Goal: Information Seeking & Learning: Learn about a topic

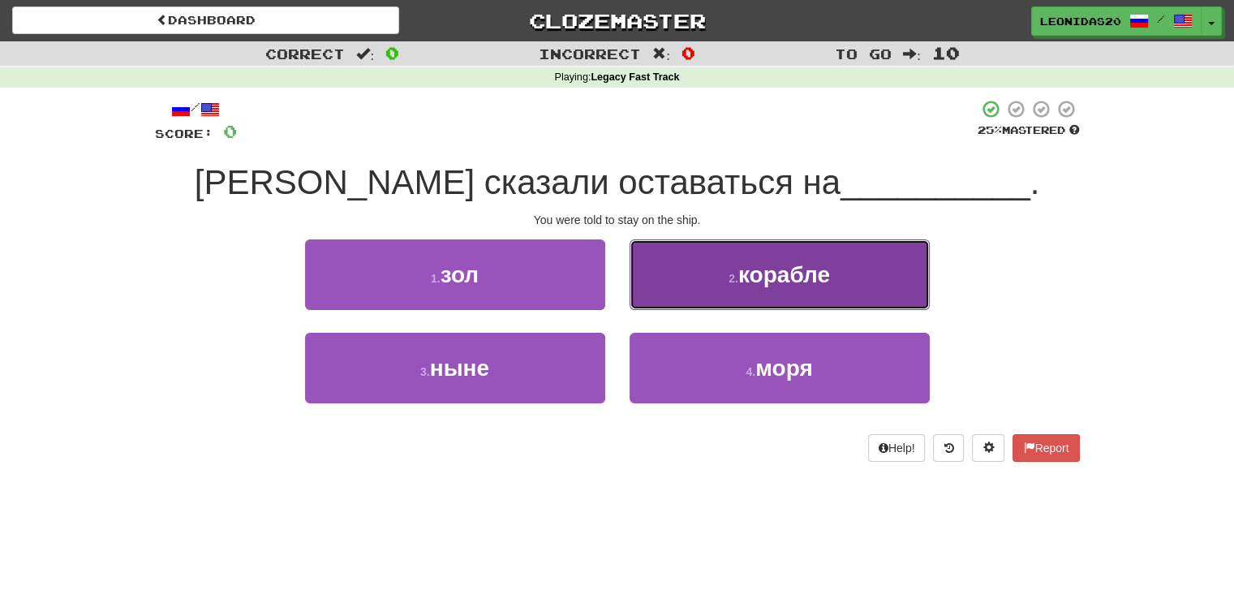
click at [736, 272] on small "2 ." at bounding box center [734, 278] width 10 height 13
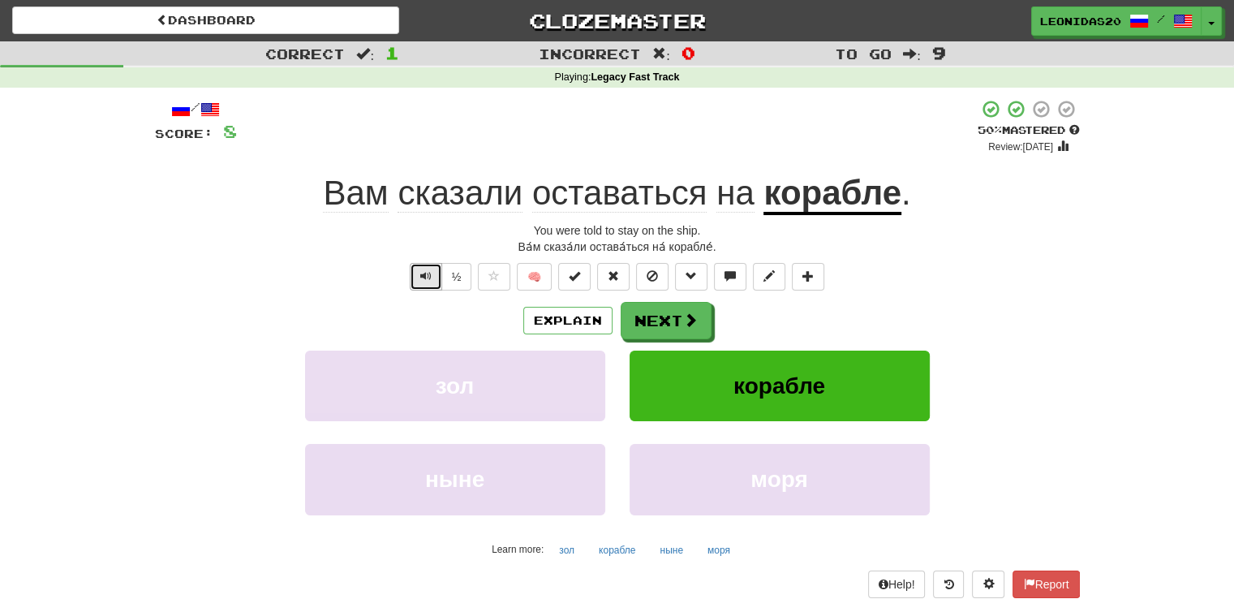
click at [419, 270] on button "Text-to-speech controls" at bounding box center [426, 277] width 32 height 28
click at [415, 286] on button "Text-to-speech controls" at bounding box center [426, 277] width 32 height 28
click at [419, 279] on button "Text-to-speech controls" at bounding box center [426, 277] width 32 height 28
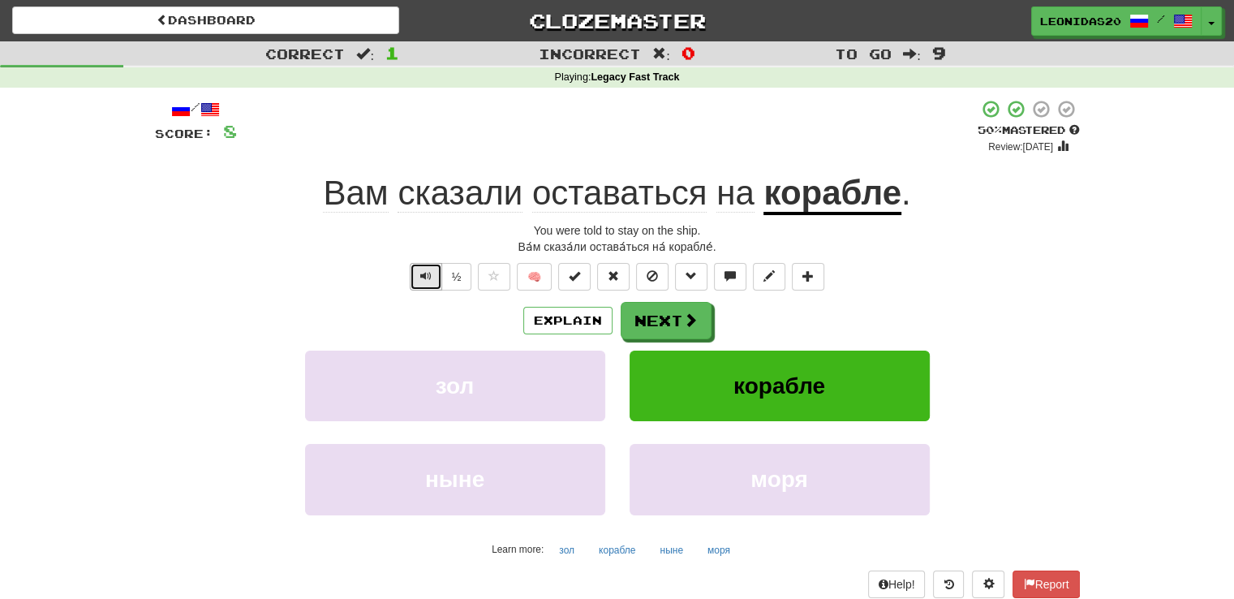
click at [419, 279] on button "Text-to-speech controls" at bounding box center [426, 277] width 32 height 28
click at [311, 183] on div "Вам сказали оставаться на корабле ." at bounding box center [617, 193] width 925 height 45
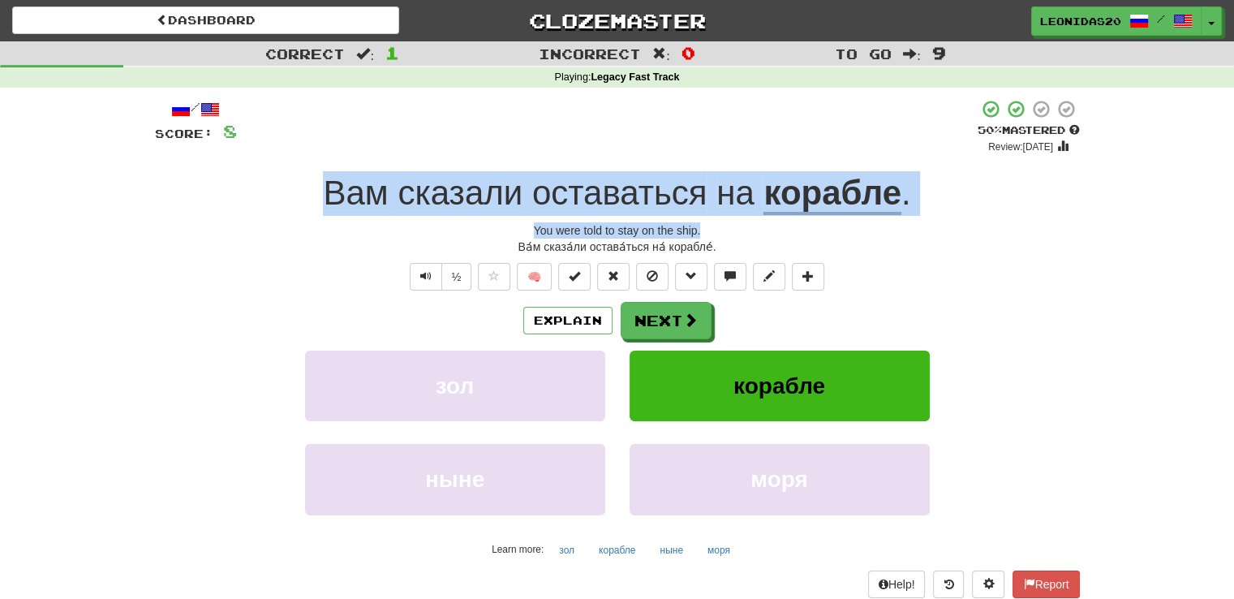
drag, startPoint x: 312, startPoint y: 179, endPoint x: 748, endPoint y: 230, distance: 439.6
click at [748, 230] on div "/ Score: 8 + 8 50 % Mastered Review: [DATE] Вам сказали оставаться на корабле .…" at bounding box center [617, 361] width 925 height 525
copy div "Вам сказали оставаться на корабле . You were told to stay on the ship."
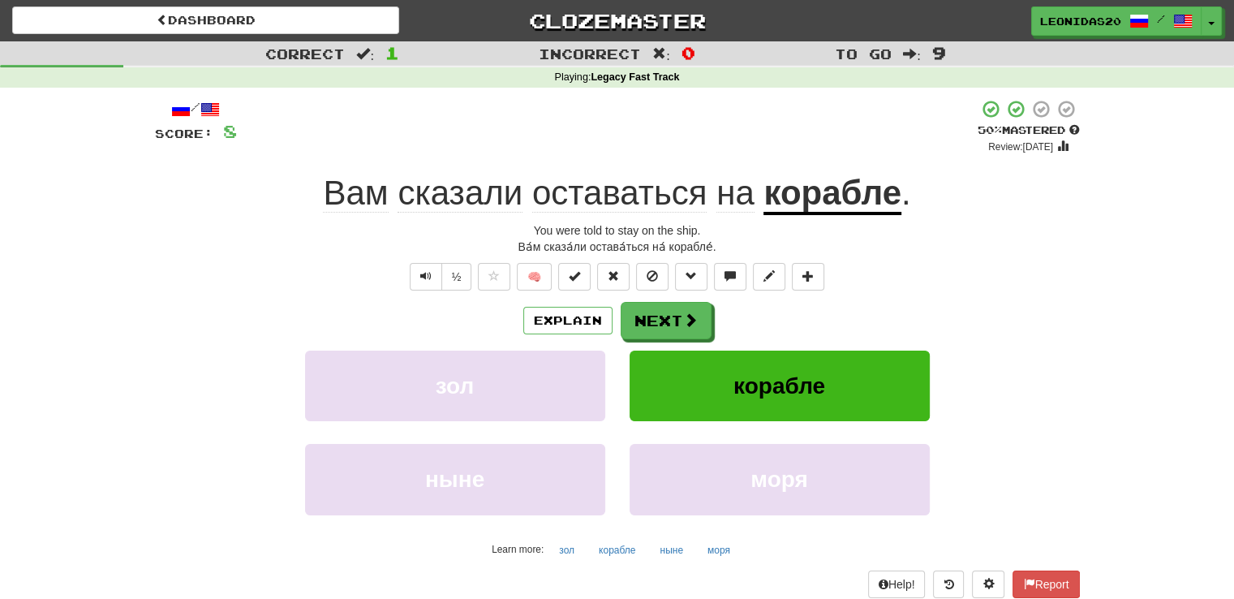
click at [1191, 290] on div "Correct : 1 Incorrect : 0 To go : 9 Playing : Legacy Fast Track / Score: 8 + 8 …" at bounding box center [617, 343] width 1234 height 605
click at [672, 328] on button "Next" at bounding box center [667, 321] width 91 height 37
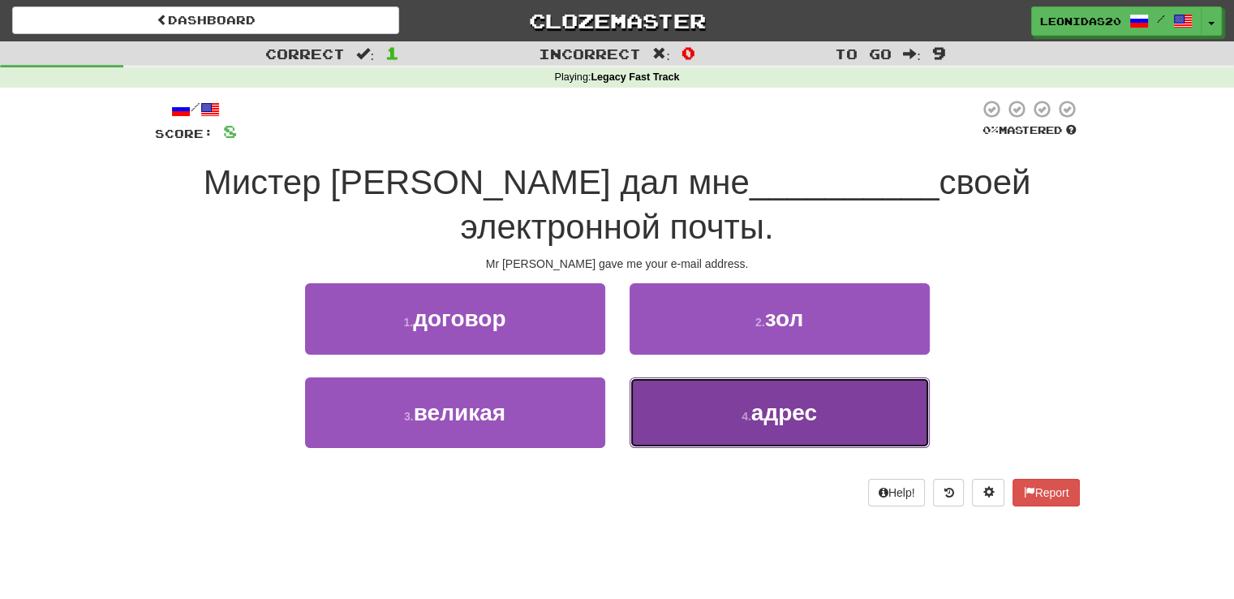
click at [815, 416] on span "адрес" at bounding box center [784, 412] width 66 height 25
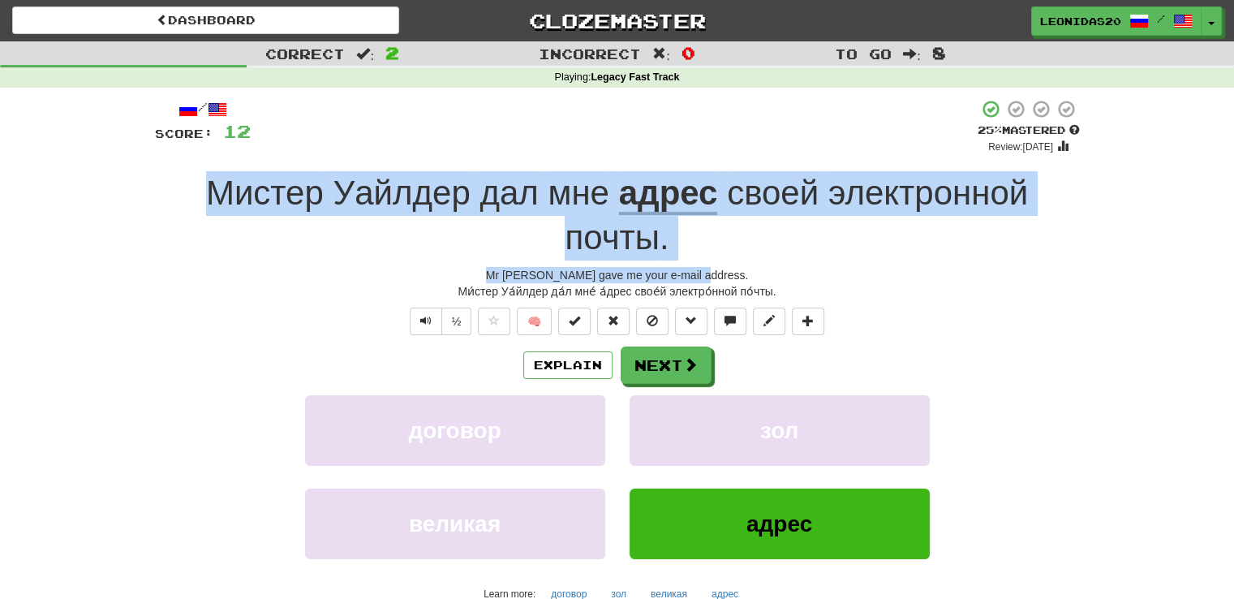
drag, startPoint x: 207, startPoint y: 192, endPoint x: 733, endPoint y: 270, distance: 531.7
click at [733, 270] on div "/ Score: 12 + 4 25 % Mastered Review: [DATE] Мистер [PERSON_NAME] дал мне адрес…" at bounding box center [617, 383] width 925 height 569
copy div "Мистер [PERSON_NAME] дал мне адрес своей электронной почты . Mr [PERSON_NAME] g…"
click at [677, 365] on button "Next" at bounding box center [667, 365] width 91 height 37
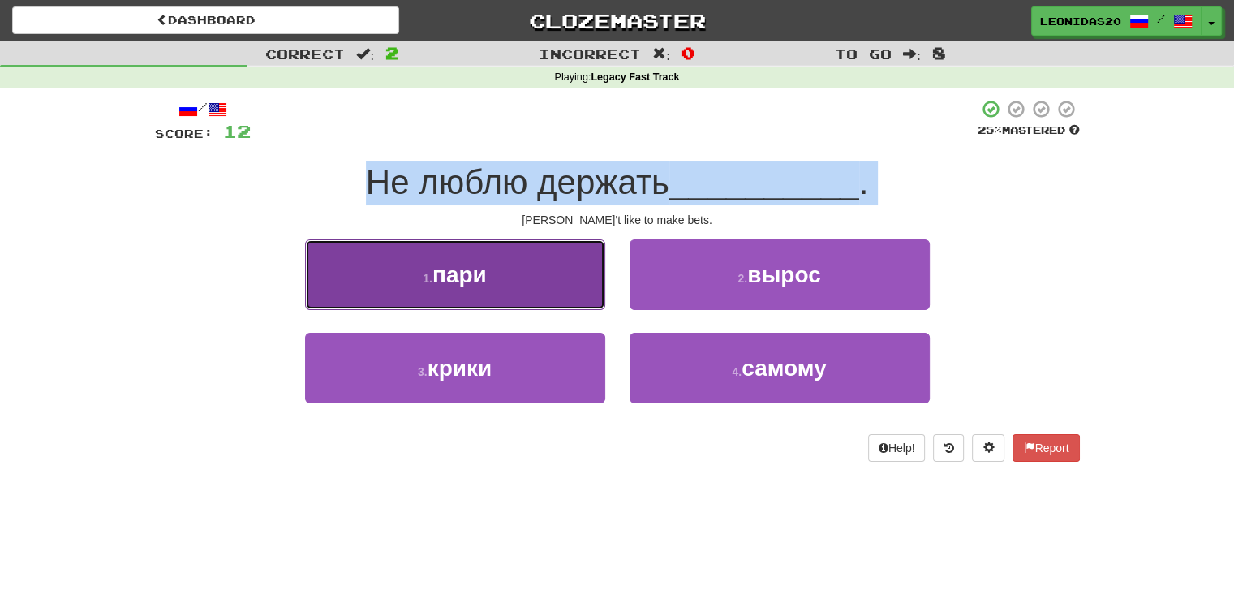
click at [497, 280] on button "1 . пари" at bounding box center [455, 274] width 300 height 71
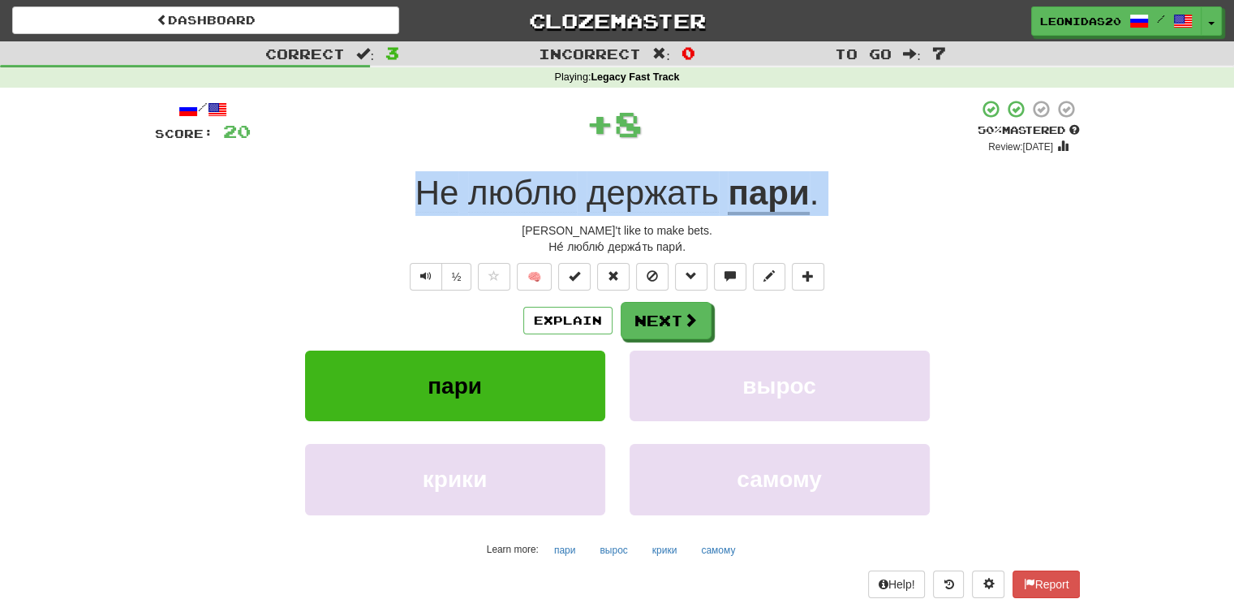
click at [388, 196] on div "Не люблю держать пари ." at bounding box center [617, 193] width 925 height 45
drag, startPoint x: 387, startPoint y: 186, endPoint x: 779, endPoint y: 228, distance: 394.2
click at [779, 228] on div "/ Score: 20 + 8 50 % Mastered Review: [DATE] Не люблю держать пари . [PERSON_NA…" at bounding box center [617, 361] width 925 height 525
copy div "Не люблю держать пари . [PERSON_NAME]'t like to make bets."
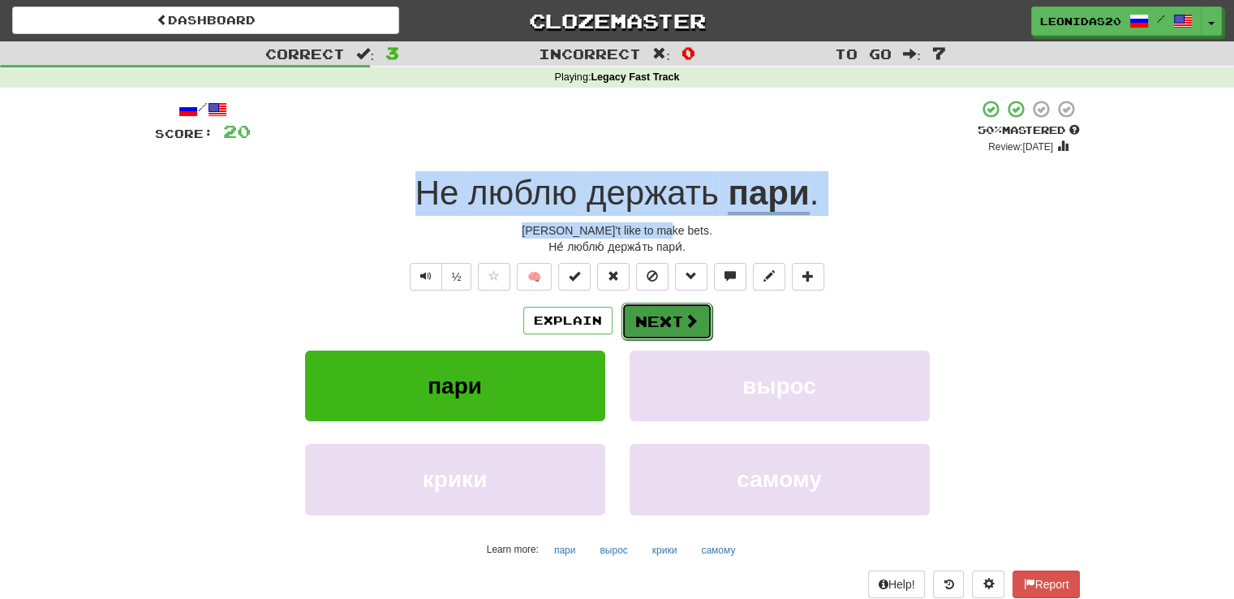
click at [665, 326] on button "Next" at bounding box center [667, 321] width 91 height 37
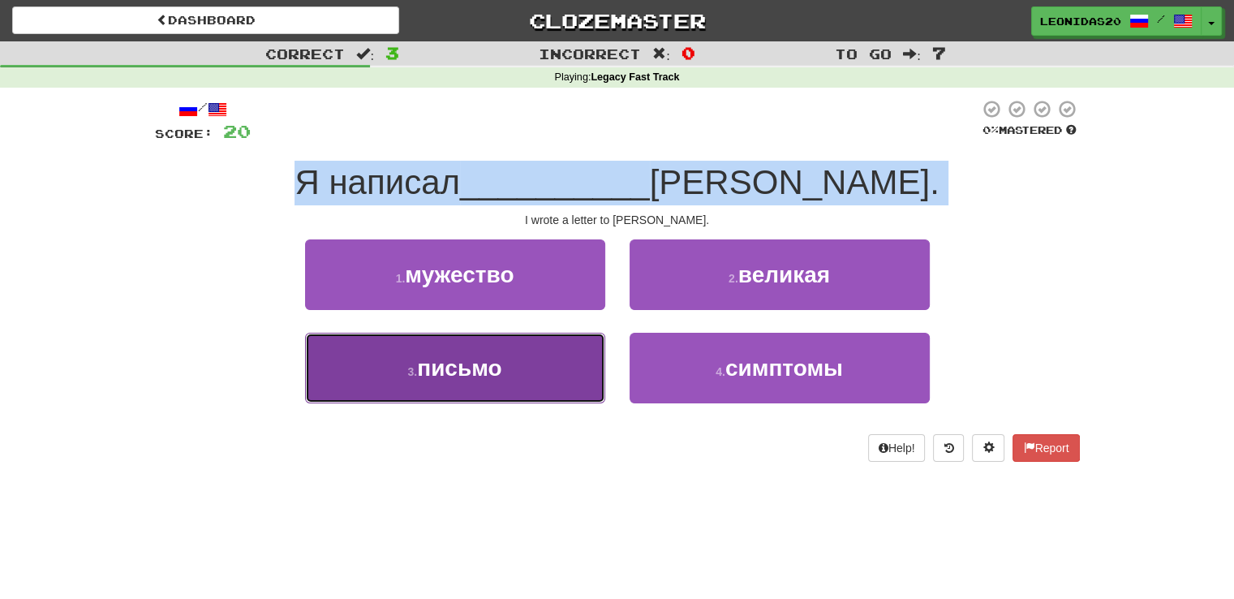
click at [461, 372] on span "письмо" at bounding box center [459, 367] width 84 height 25
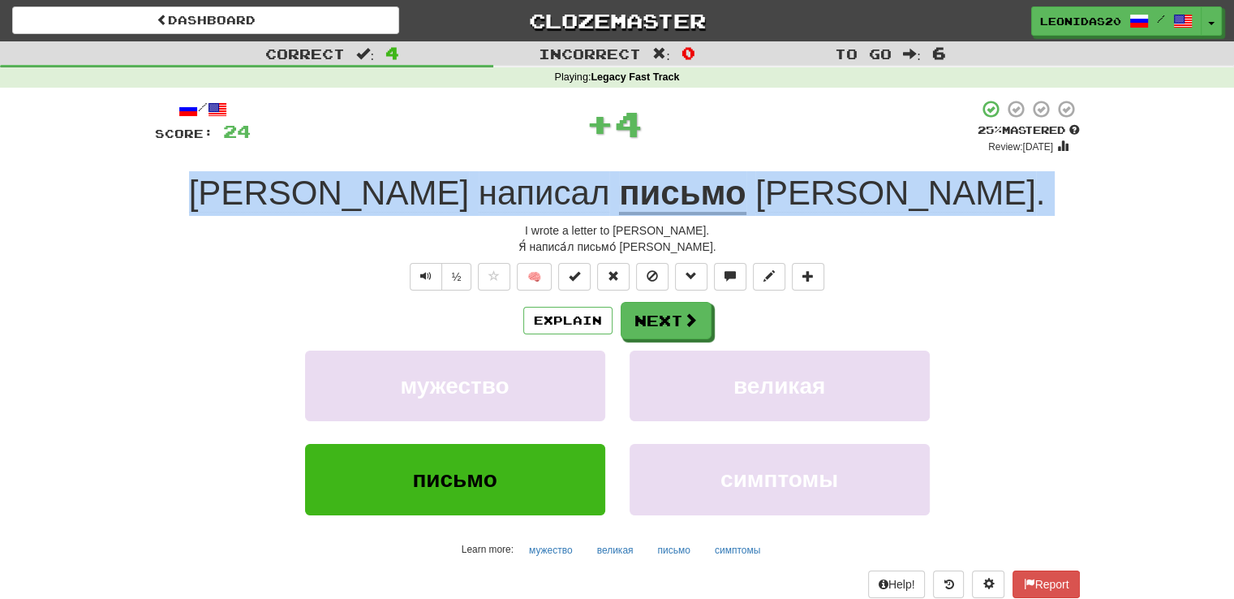
click at [395, 183] on div "Я написал письмо [PERSON_NAME] ." at bounding box center [617, 193] width 925 height 45
drag, startPoint x: 395, startPoint y: 183, endPoint x: 777, endPoint y: 225, distance: 383.7
click at [777, 225] on div "/ Score: 24 + 4 25 % Mastered Review: [DATE] Я написал письмо [PERSON_NAME] . I…" at bounding box center [617, 361] width 925 height 525
copy div "Я написал письмо [PERSON_NAME] . I wrote a letter to [PERSON_NAME]."
click at [419, 280] on button "Text-to-speech controls" at bounding box center [426, 277] width 32 height 28
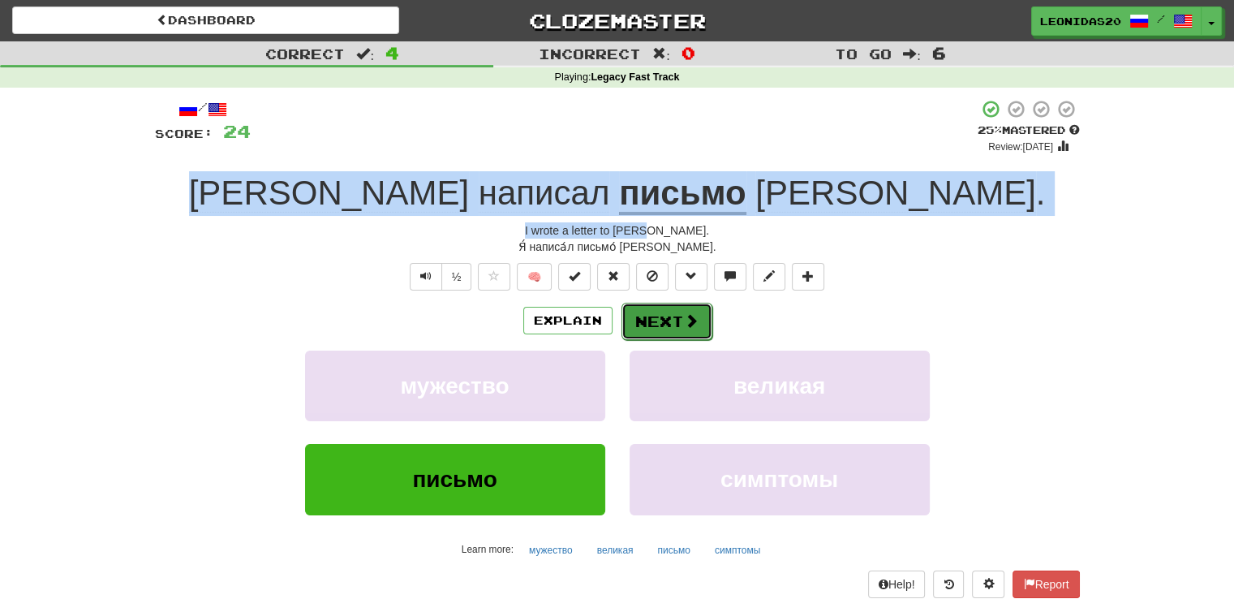
click at [649, 322] on button "Next" at bounding box center [667, 321] width 91 height 37
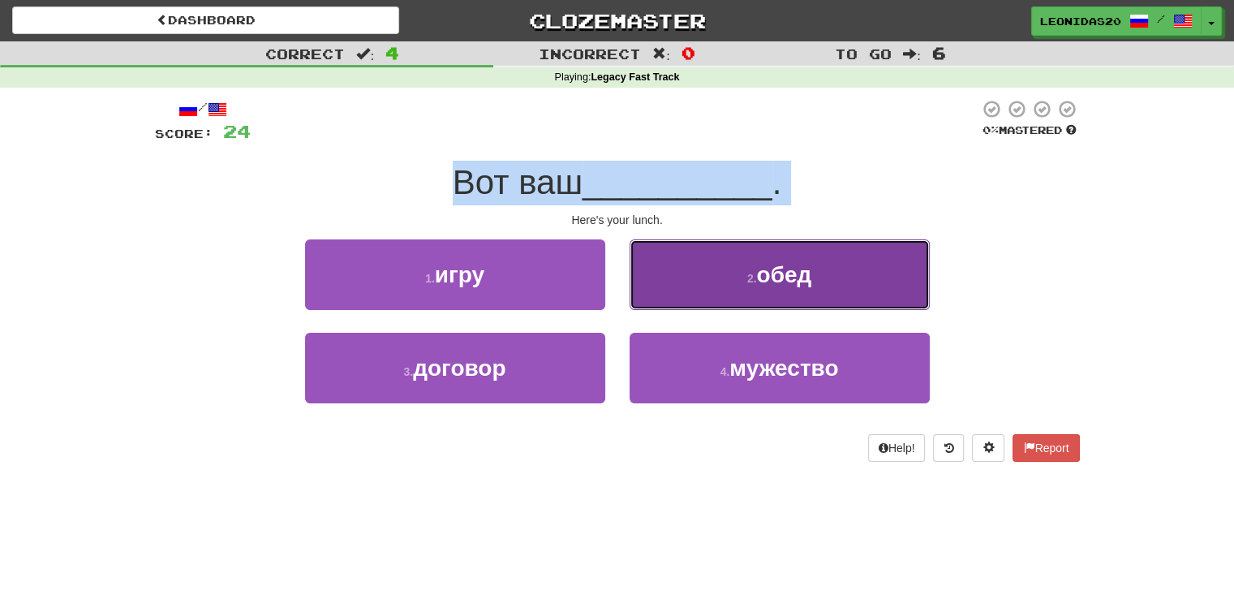
click at [681, 280] on button "2 . обед" at bounding box center [780, 274] width 300 height 71
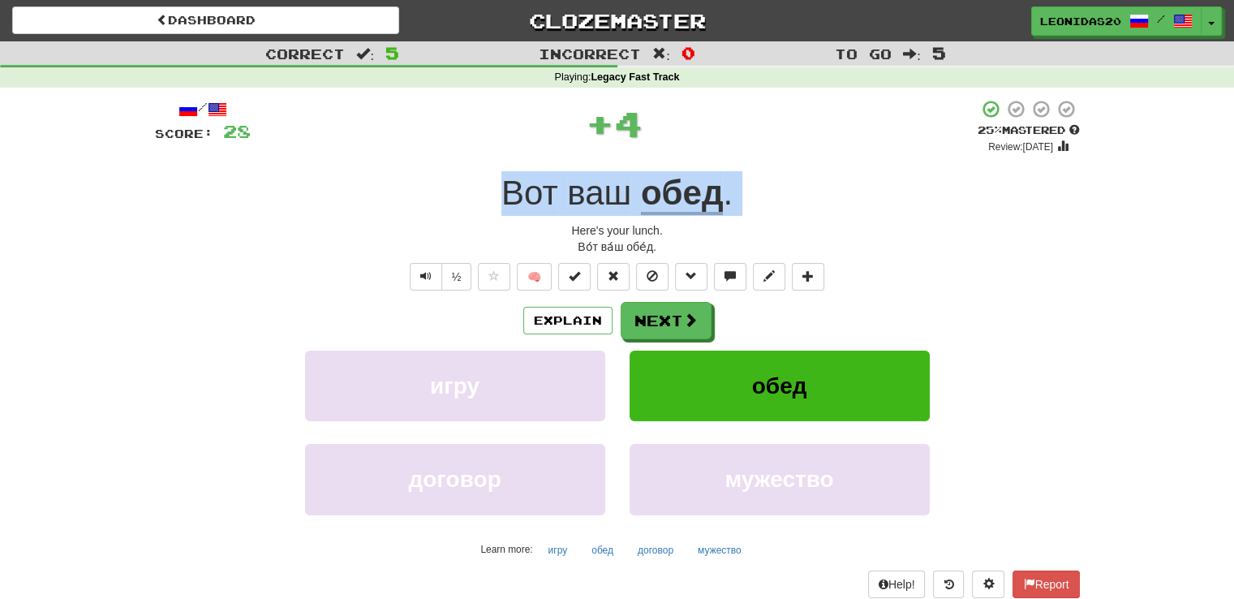
click at [471, 211] on div "Вот ваш обед ." at bounding box center [617, 193] width 925 height 45
drag, startPoint x: 486, startPoint y: 187, endPoint x: 774, endPoint y: 218, distance: 289.7
click at [774, 218] on div "/ Score: 28 + 4 25 % Mastered Review: [DATE] Вот ваш обед . Here's your lunch. …" at bounding box center [617, 361] width 925 height 525
copy div "Вот ваш обед . Here's your lunch."
click at [653, 312] on button "Next" at bounding box center [667, 321] width 91 height 37
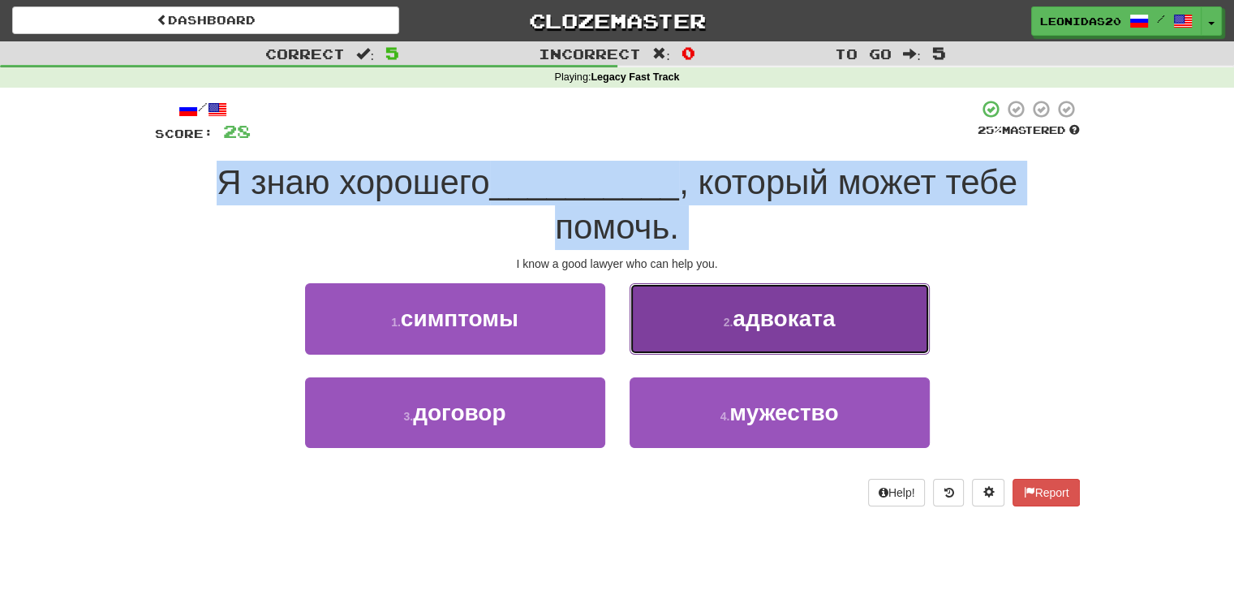
click at [738, 335] on button "2 . адвоката" at bounding box center [780, 318] width 300 height 71
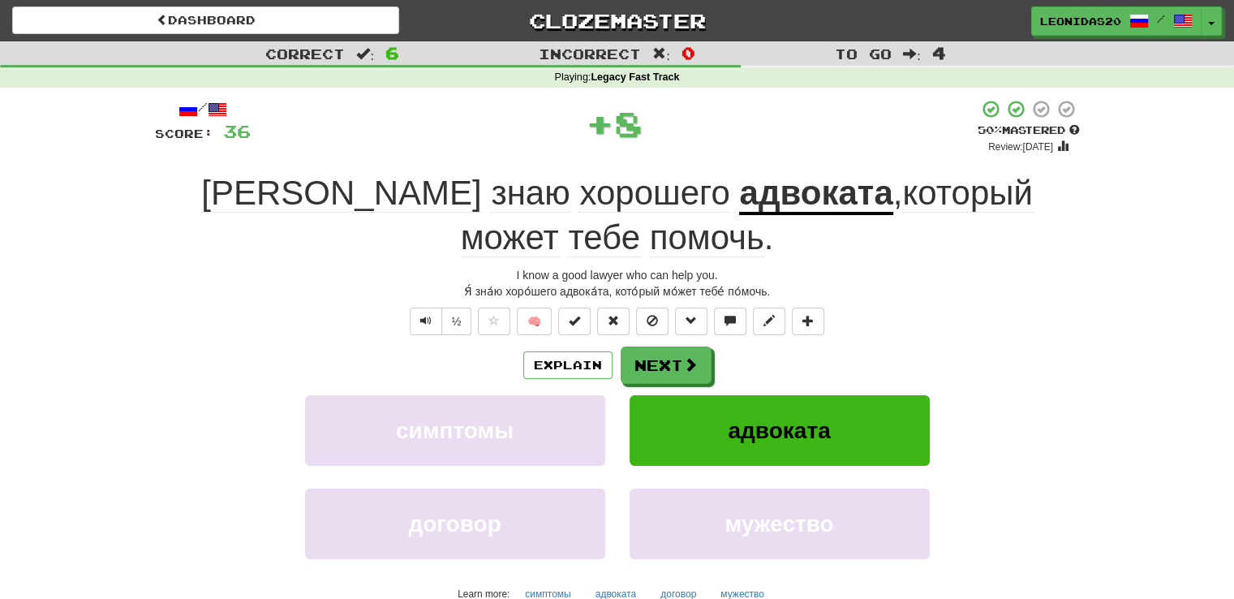
click at [222, 308] on div "½ 🧠" at bounding box center [617, 322] width 925 height 28
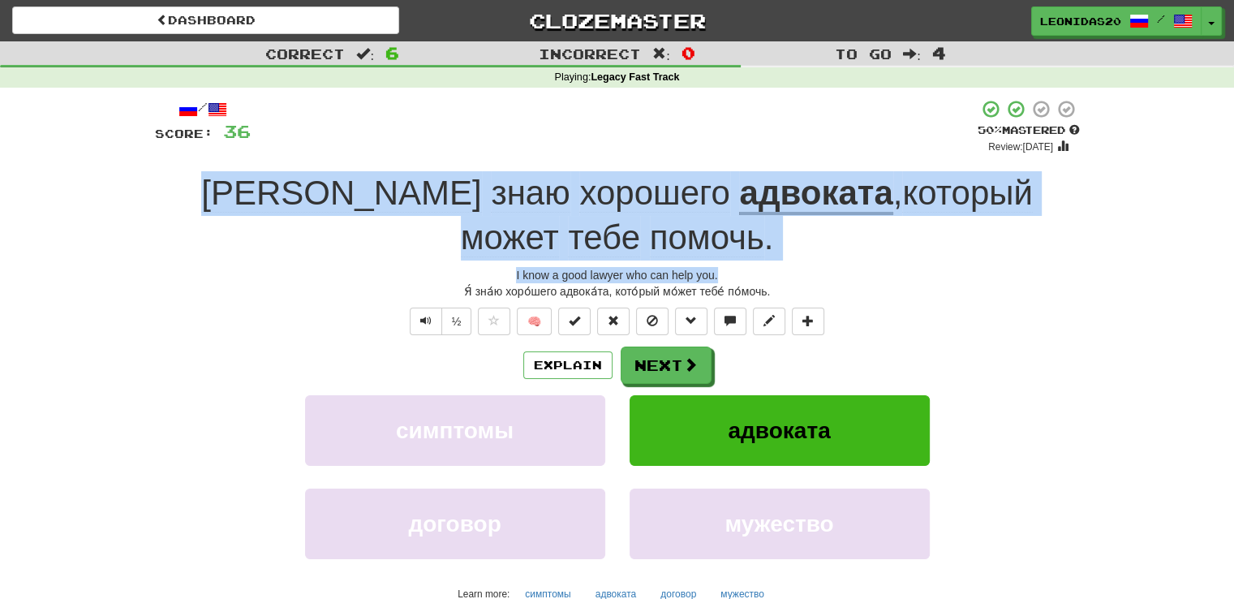
drag, startPoint x: 151, startPoint y: 186, endPoint x: 777, endPoint y: 225, distance: 627.6
click at [777, 225] on div "/ Score: 36 + 8 50 % Mastered Review: [DATE] Я знаю хорошего адвоката , который…" at bounding box center [617, 389] width 949 height 603
copy div "Я знаю хорошего адвоката , который может тебе помочь . I know a good lawyer who…"
click at [425, 308] on button "Text-to-speech controls" at bounding box center [426, 322] width 32 height 28
click at [654, 347] on button "Next" at bounding box center [667, 365] width 91 height 37
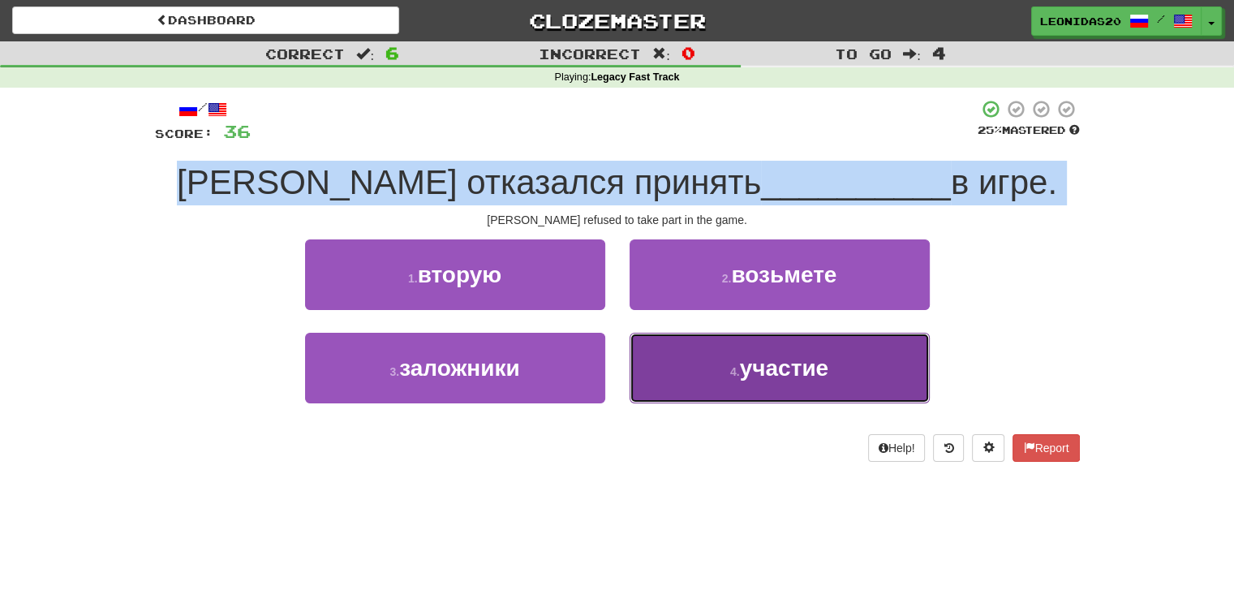
click at [714, 388] on button "4 . участие" at bounding box center [780, 368] width 300 height 71
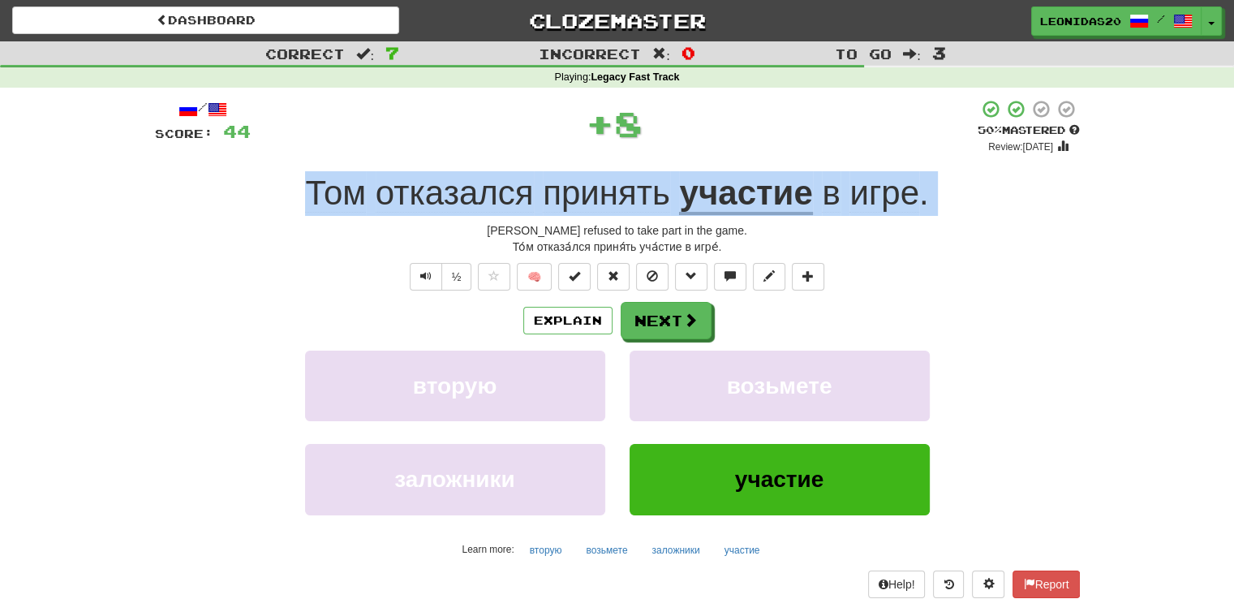
click at [293, 203] on div "[PERSON_NAME] отказался принять участие в игре ." at bounding box center [617, 193] width 925 height 45
drag, startPoint x: 293, startPoint y: 189, endPoint x: 793, endPoint y: 226, distance: 501.2
click at [793, 226] on div "/ Score: 44 + 8 50 % Mastered Review: [DATE] Том отказался принять участие в иг…" at bounding box center [617, 361] width 925 height 525
copy div "[PERSON_NAME] отказался принять участие в игре . [PERSON_NAME] refused to take …"
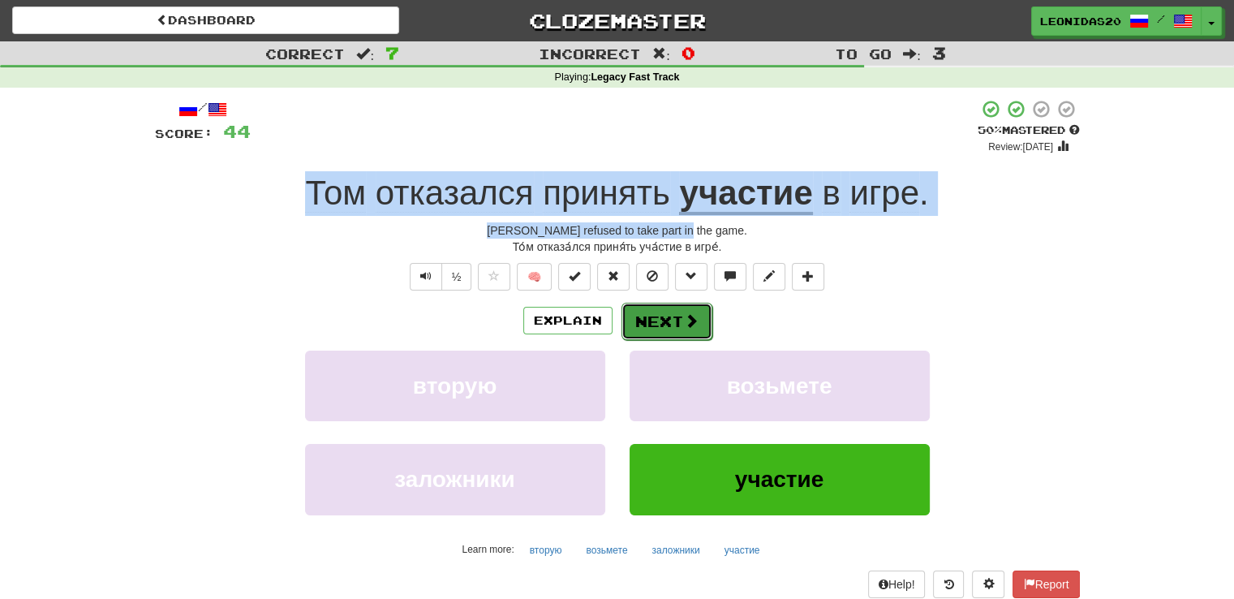
click at [670, 327] on button "Next" at bounding box center [667, 321] width 91 height 37
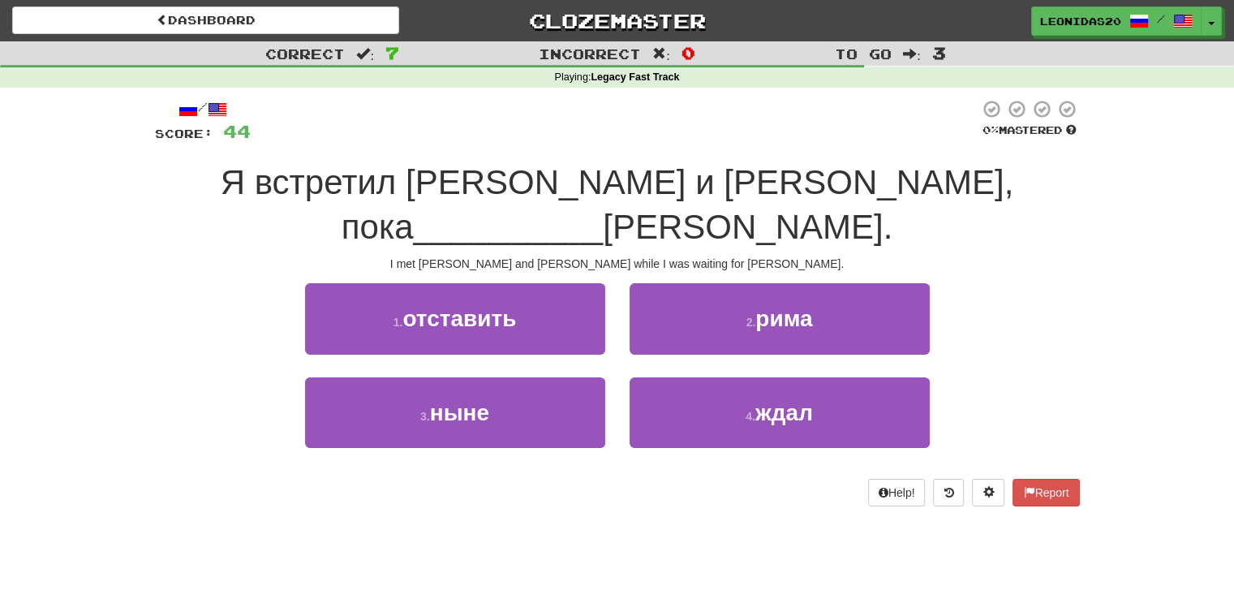
click at [162, 327] on div "1 . отставить 2 . [GEOGRAPHIC_DATA]" at bounding box center [618, 329] width 974 height 93
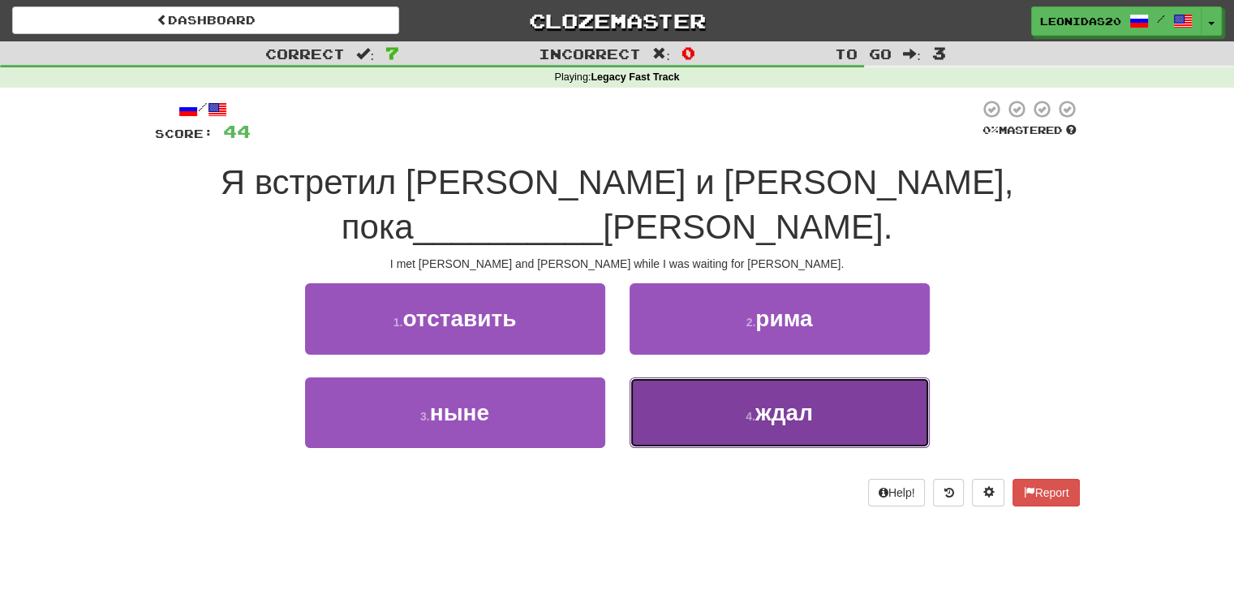
click at [710, 384] on button "4 . ждал" at bounding box center [780, 412] width 300 height 71
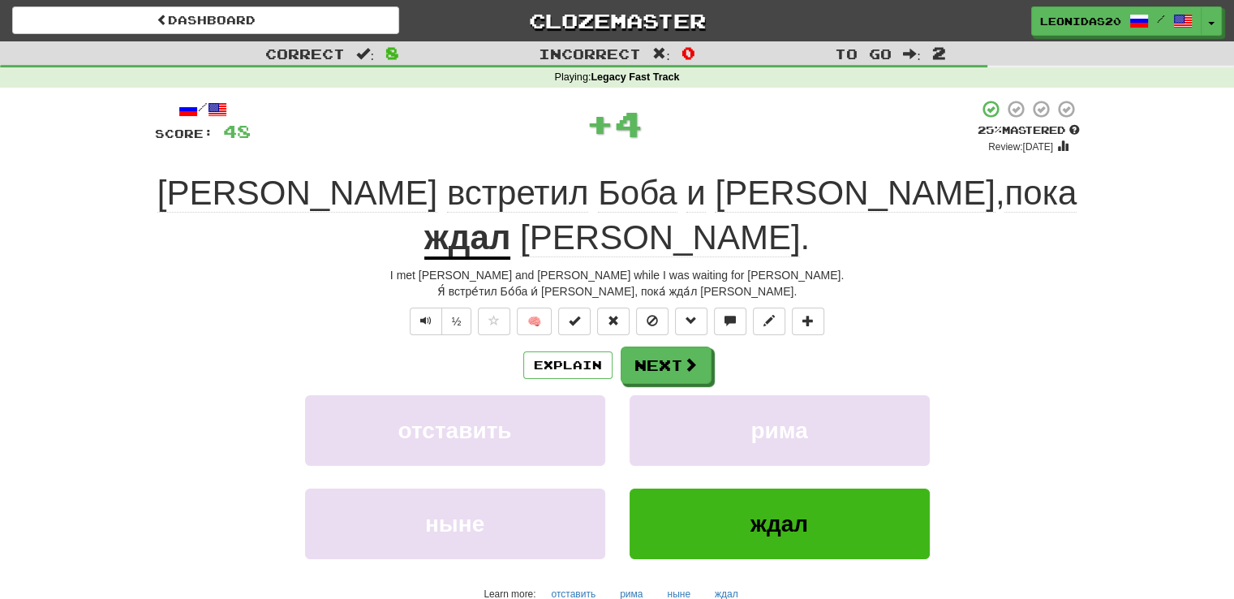
click at [247, 204] on div "Я встретил [PERSON_NAME] и [PERSON_NAME] , пока ждал [PERSON_NAME] ." at bounding box center [617, 215] width 925 height 88
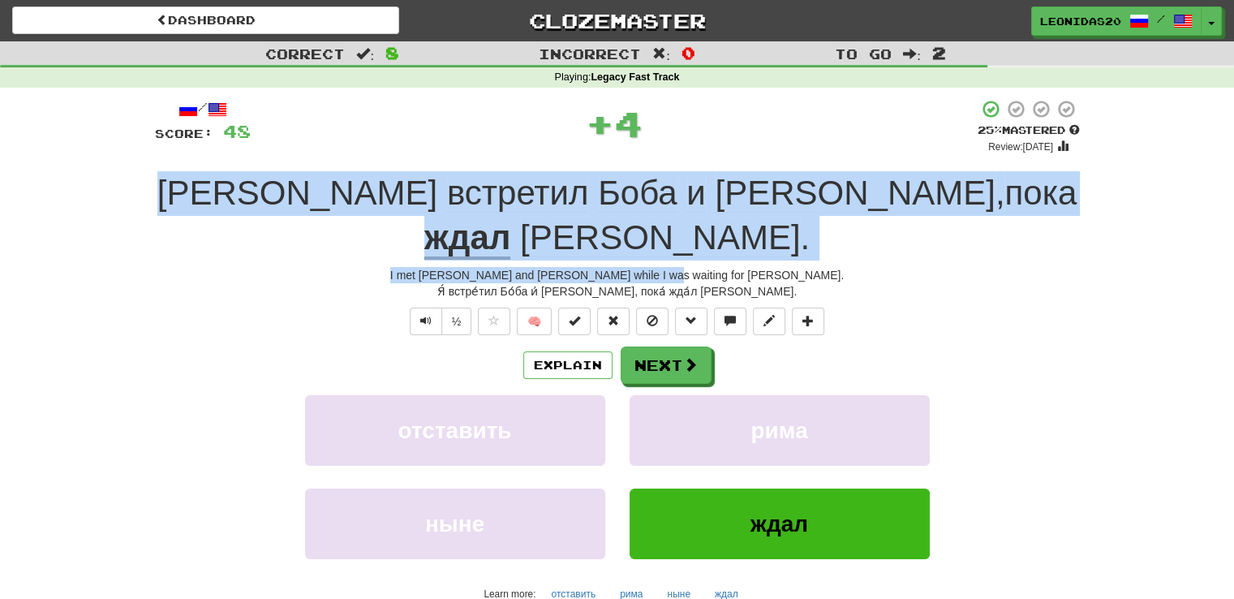
drag, startPoint x: 274, startPoint y: 183, endPoint x: 789, endPoint y: 231, distance: 516.8
click at [789, 231] on div "/ Score: 48 + 4 25 % Mastered Review: [DATE] Я встретил [PERSON_NAME] и [PERSON…" at bounding box center [617, 383] width 925 height 569
copy div "Я встретил [PERSON_NAME] и [PERSON_NAME] , пока ждал [PERSON_NAME] . I met [PER…"
click at [704, 347] on button "Next" at bounding box center [667, 365] width 91 height 37
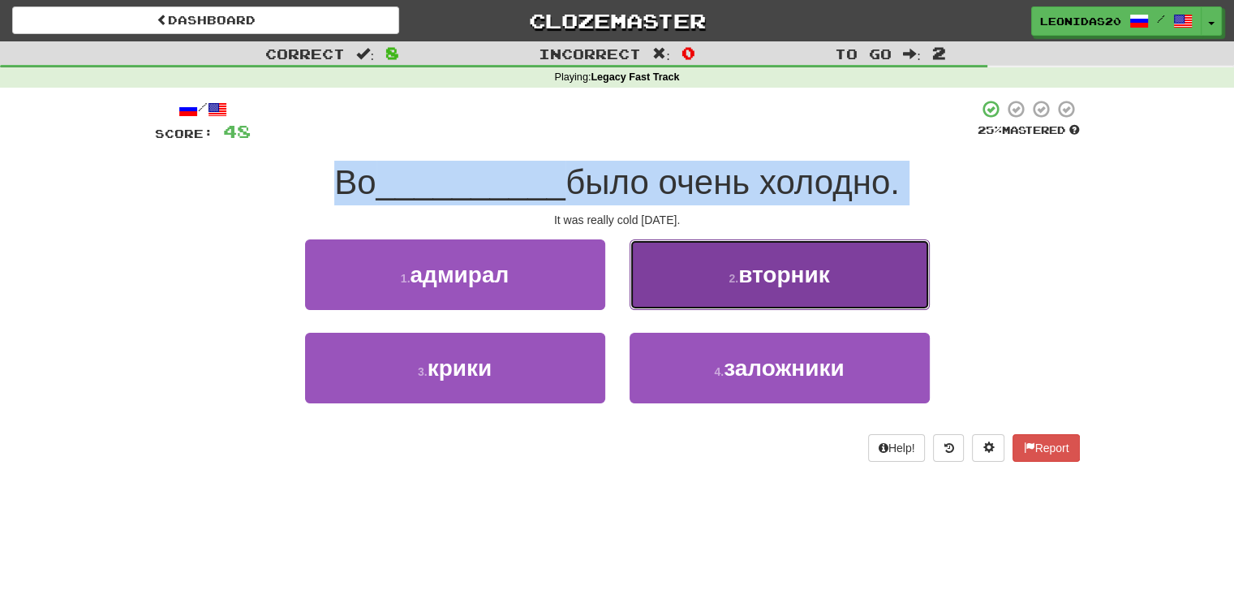
click at [649, 286] on button "2 . [DATE]" at bounding box center [780, 274] width 300 height 71
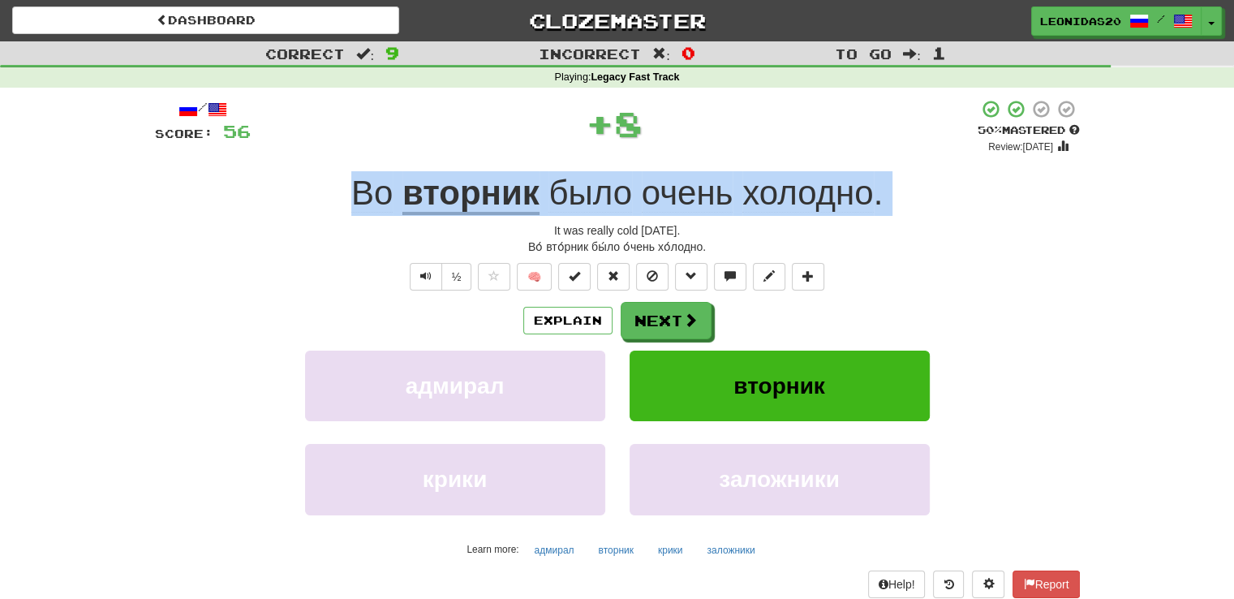
click at [264, 190] on div "Во [DATE] было очень холодно ." at bounding box center [617, 193] width 925 height 45
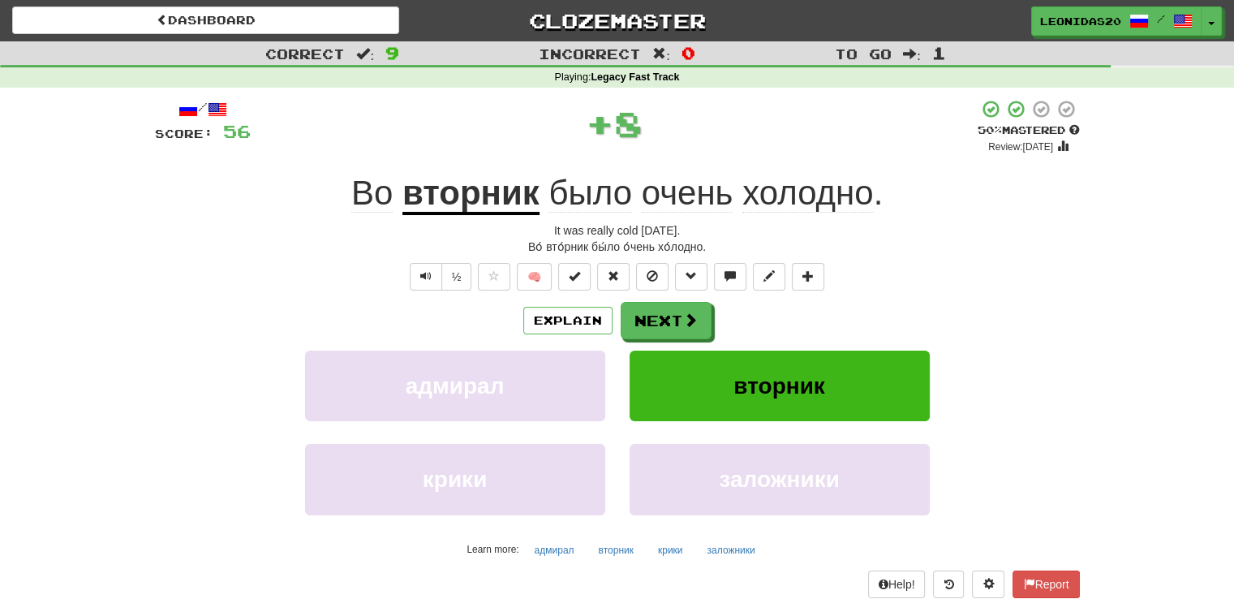
drag, startPoint x: 316, startPoint y: 179, endPoint x: 738, endPoint y: 224, distance: 423.6
click at [738, 224] on div "/ Score: 56 + 8 50 % Mastered Review: [DATE] Во [DATE] было очень холодно . It …" at bounding box center [617, 361] width 925 height 525
copy div "Во [DATE] было очень холодно . It was really cold [DATE]."
click at [684, 319] on span at bounding box center [691, 320] width 15 height 15
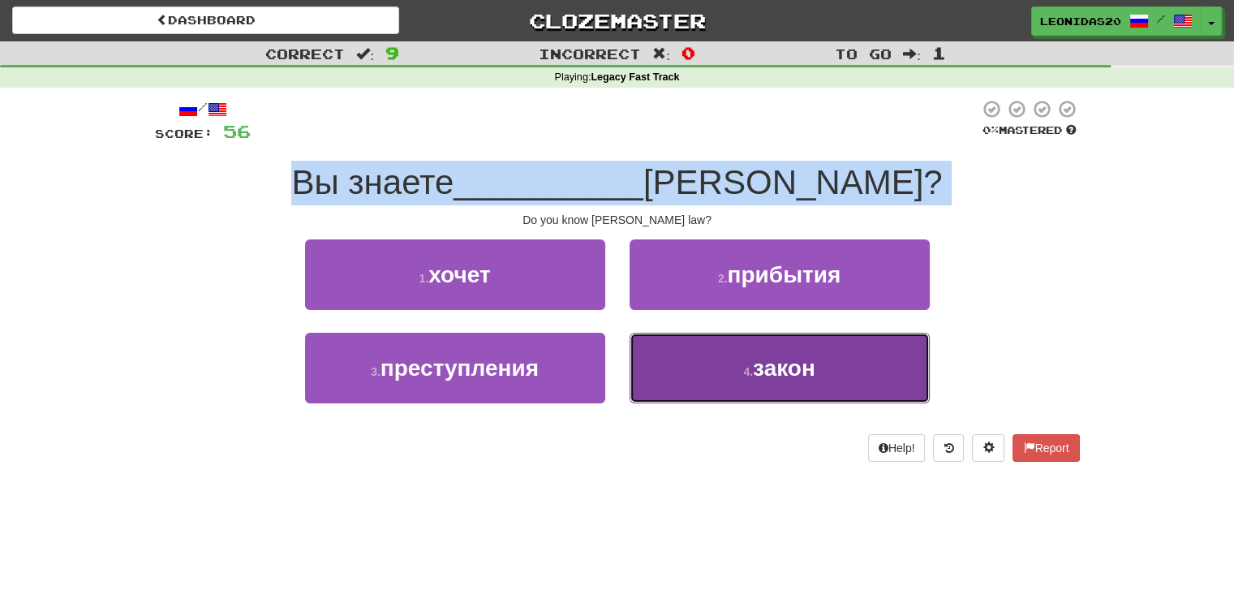
click at [681, 393] on button "4 . закон" at bounding box center [780, 368] width 300 height 71
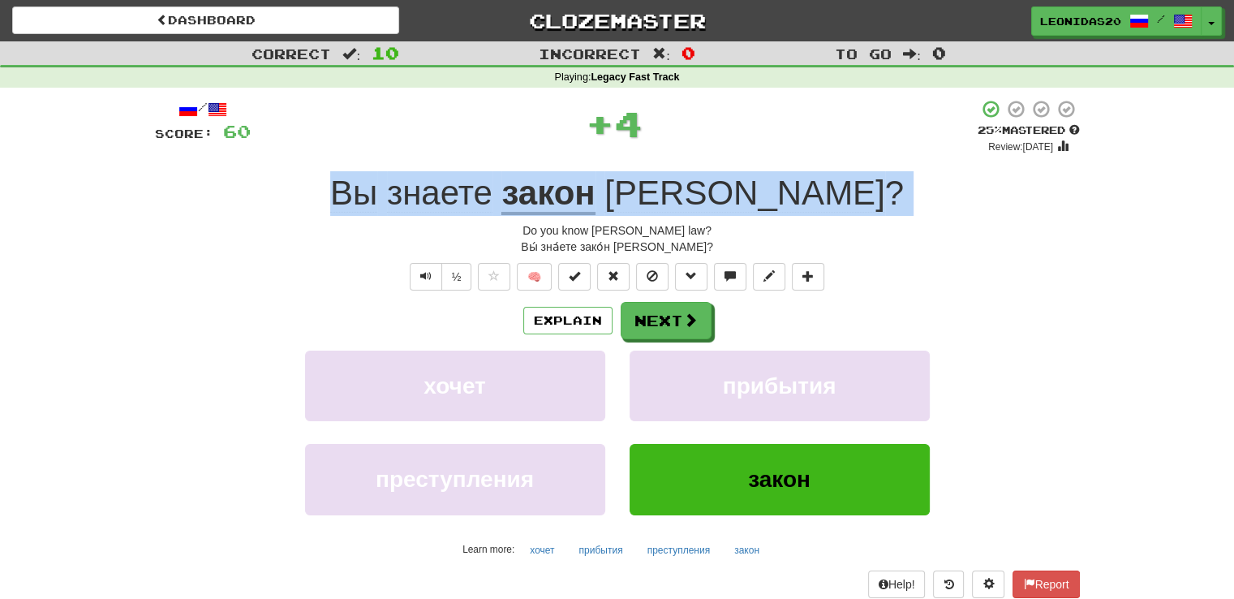
click at [407, 208] on div "Вы знаете закон [PERSON_NAME] ?" at bounding box center [617, 193] width 925 height 45
drag, startPoint x: 406, startPoint y: 183, endPoint x: 711, endPoint y: 226, distance: 308.1
click at [711, 226] on div "/ Score: 60 + 4 25 % Mastered Review: [DATE] Вы знаете закон [PERSON_NAME] ? Do…" at bounding box center [617, 361] width 925 height 525
copy div "Вы знаете закон [PERSON_NAME] ? Do you know [PERSON_NAME] law?"
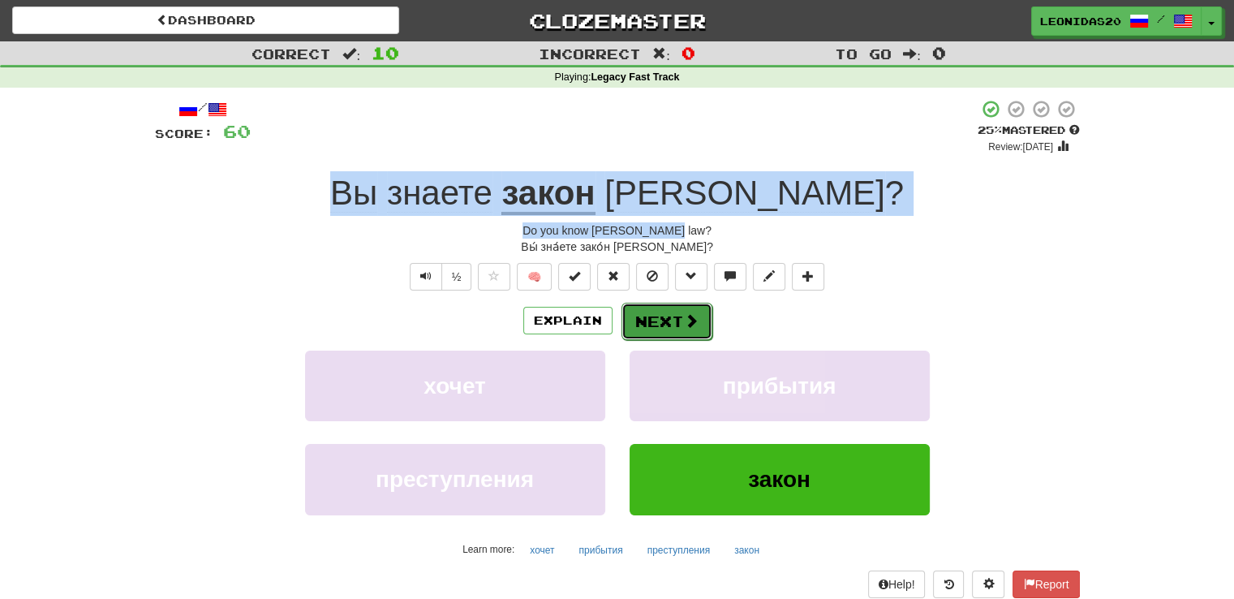
click at [651, 322] on button "Next" at bounding box center [667, 321] width 91 height 37
